Goal: Check status: Check status

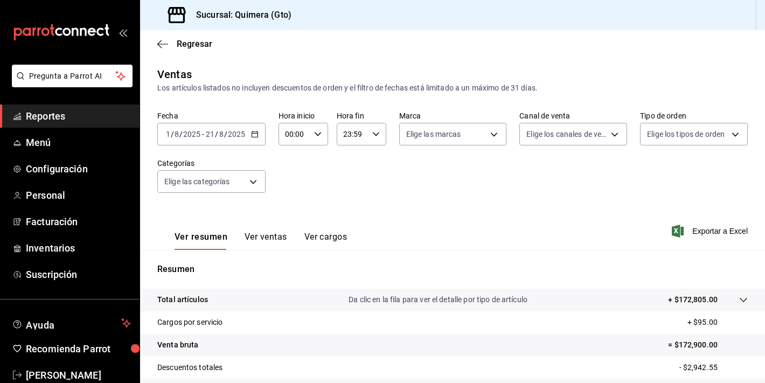
scroll to position [133, 0]
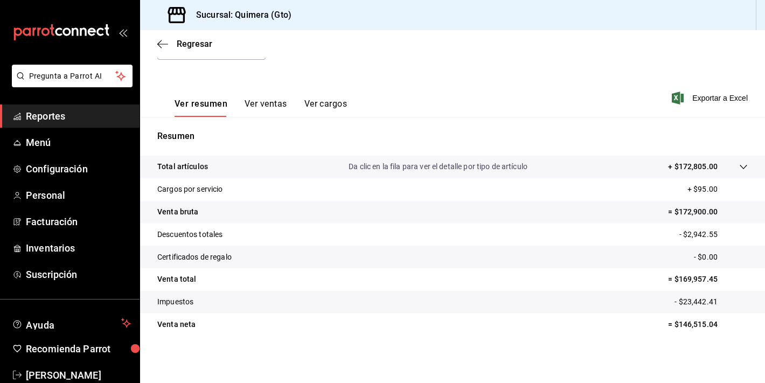
click at [82, 27] on icon "mailbox folders" at bounding box center [61, 32] width 97 height 16
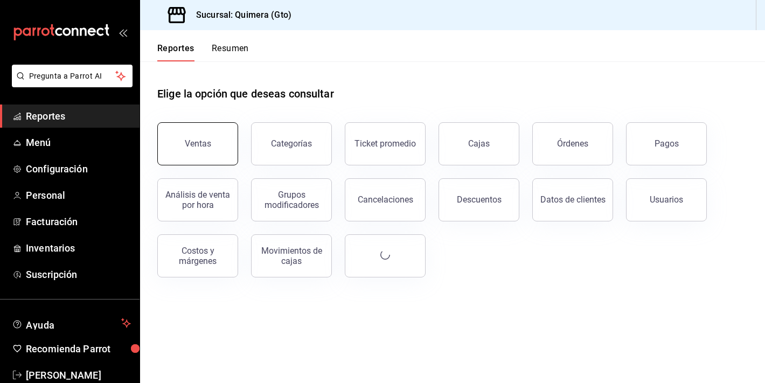
click at [201, 142] on div "Ventas" at bounding box center [198, 144] width 26 height 10
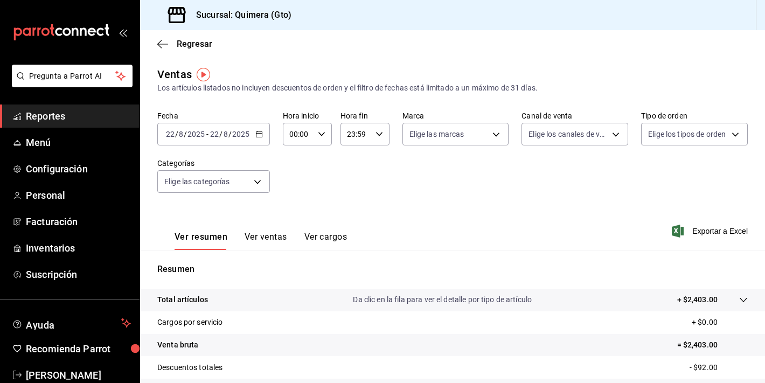
click at [279, 237] on button "Ver ventas" at bounding box center [266, 241] width 43 height 18
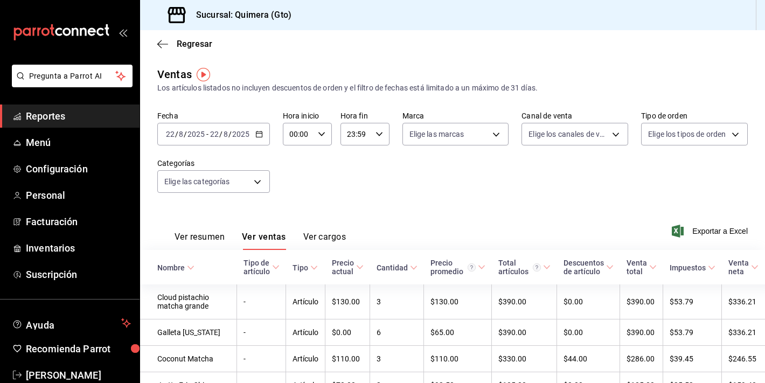
click at [212, 234] on button "Ver resumen" at bounding box center [200, 241] width 50 height 18
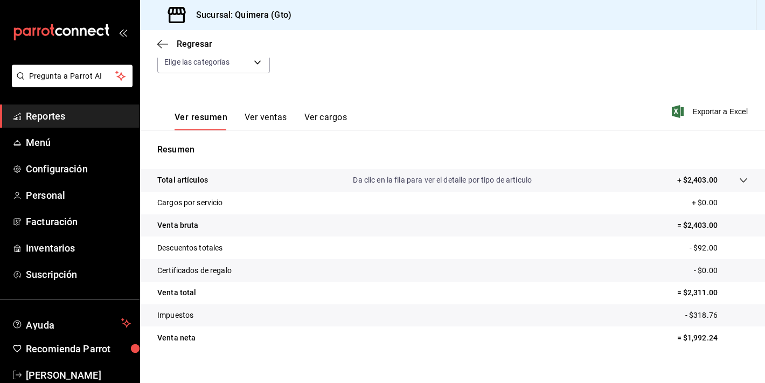
scroll to position [133, 0]
